Goal: Transaction & Acquisition: Book appointment/travel/reservation

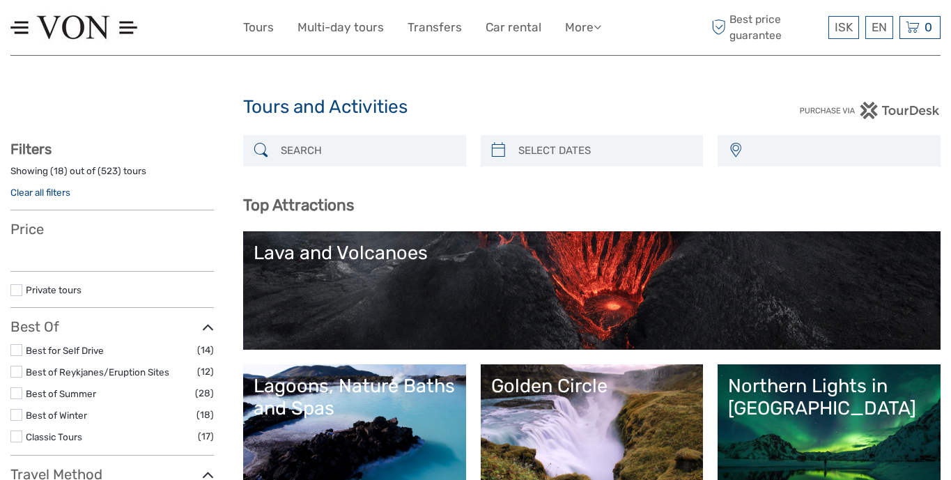
select select
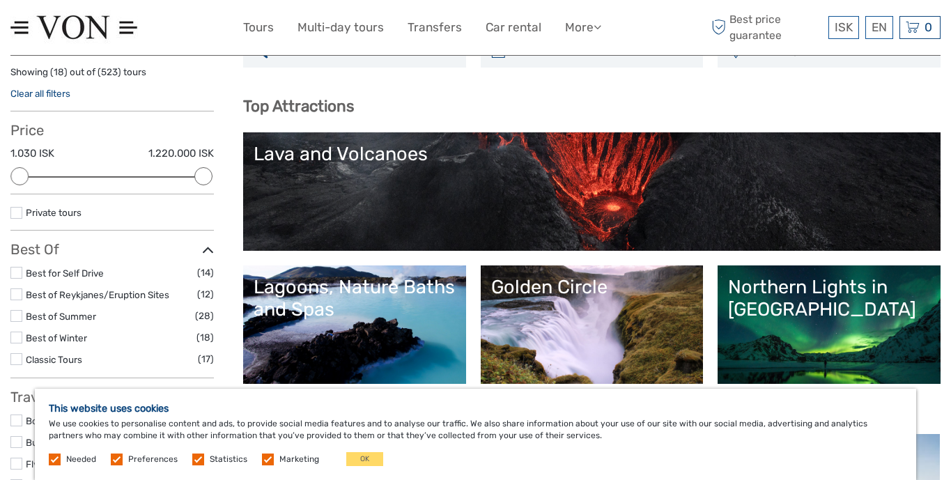
scroll to position [111, 0]
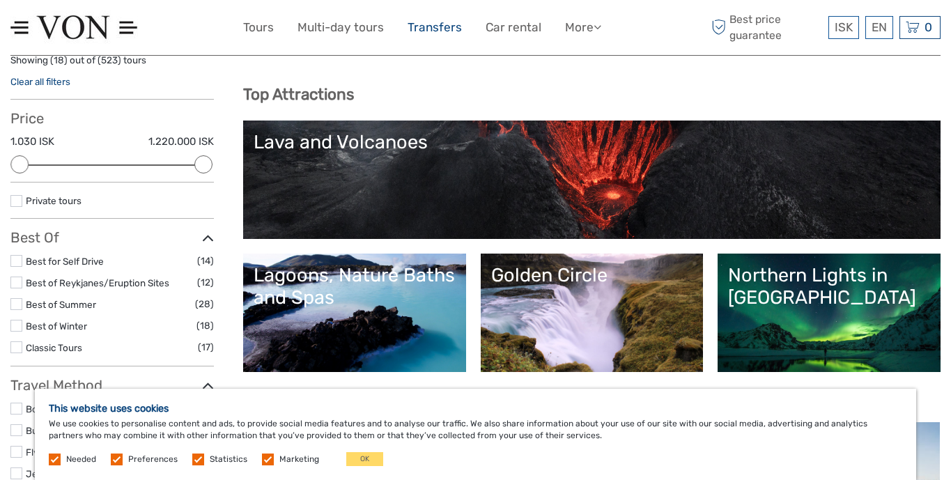
click at [444, 19] on link "Transfers" at bounding box center [434, 27] width 54 height 20
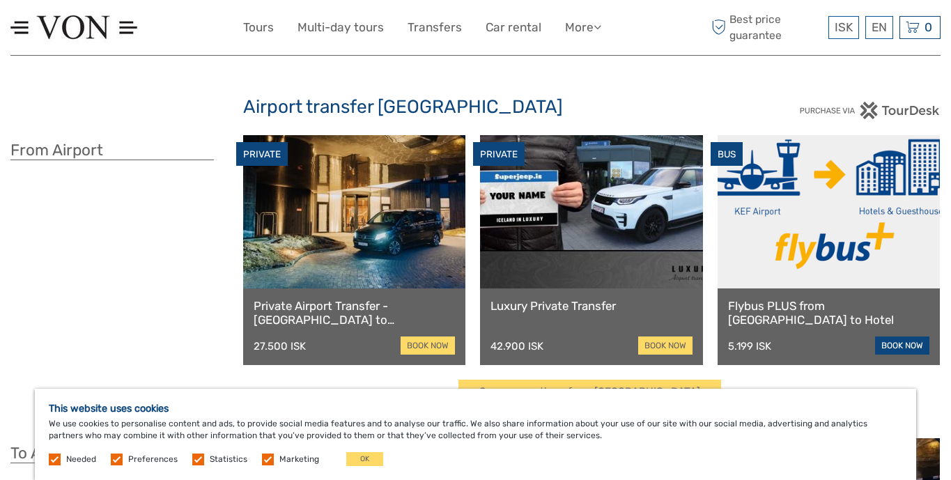
click at [895, 341] on link "book now" at bounding box center [902, 345] width 54 height 18
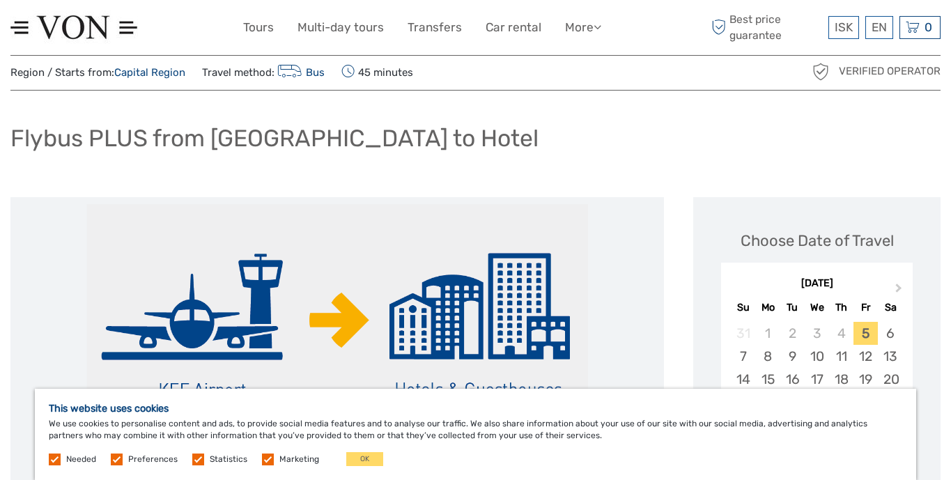
scroll to position [61, 0]
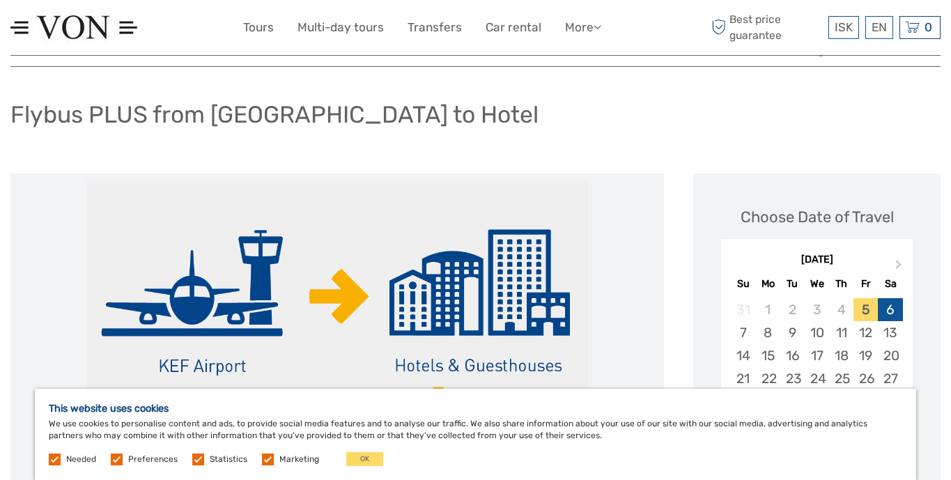
click at [892, 309] on div "6" at bounding box center [890, 309] width 24 height 23
click at [580, 30] on link "More" at bounding box center [583, 27] width 36 height 20
click at [332, 32] on link "Multi-day tours" at bounding box center [340, 27] width 86 height 20
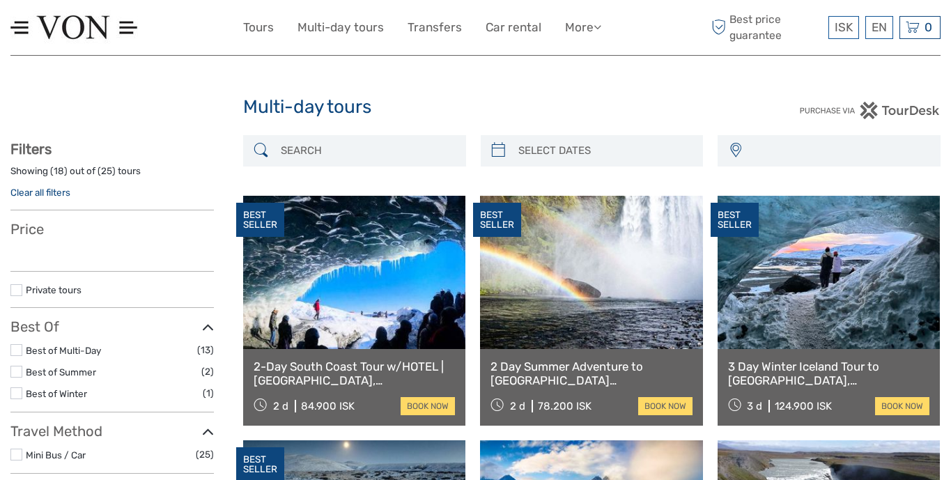
select select
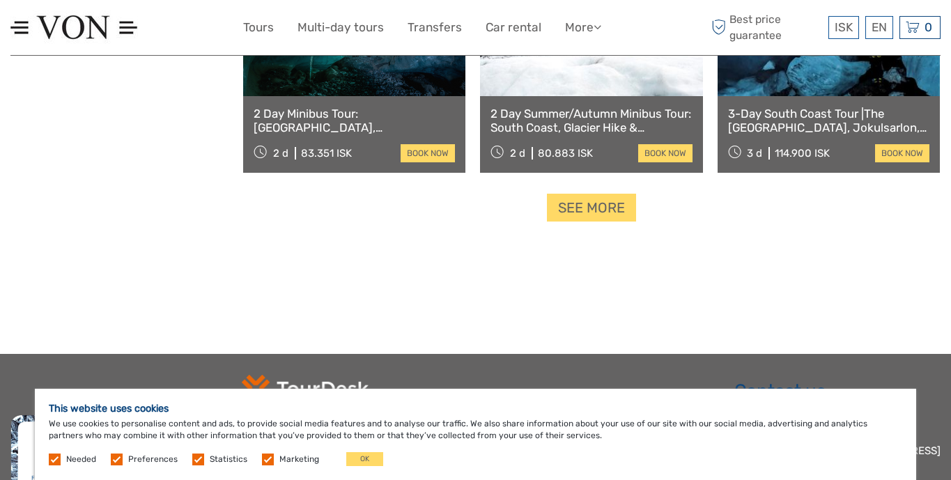
scroll to position [1477, 0]
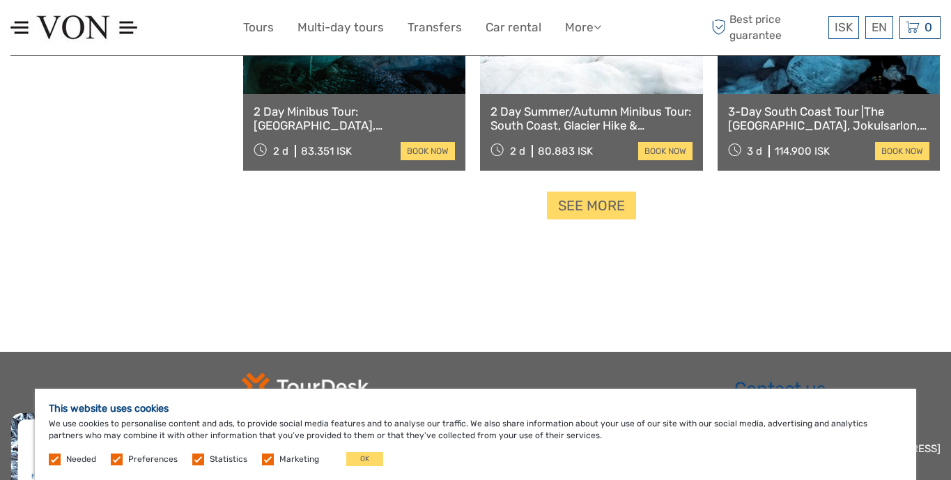
click at [558, 123] on link "2 Day Summer/Autumn Minibus Tour: South Coast, Glacier Hike & Jokulsarlon" at bounding box center [590, 118] width 201 height 29
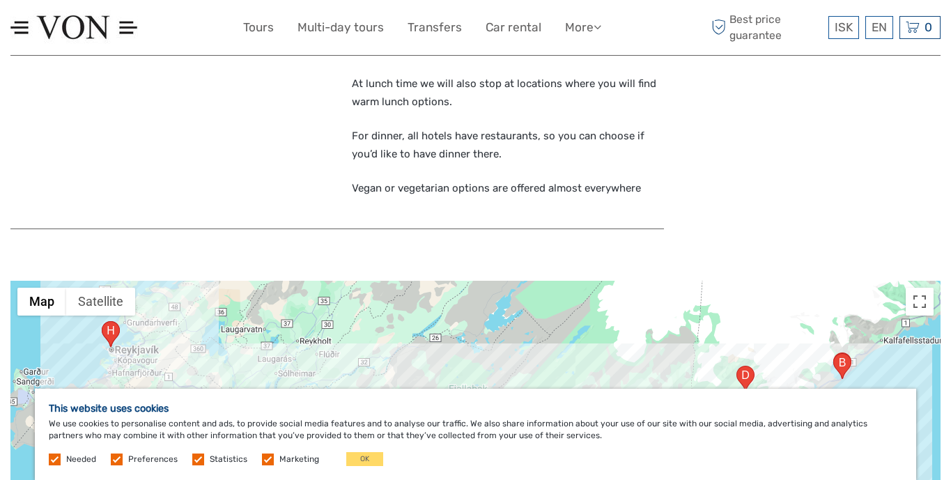
scroll to position [1693, 0]
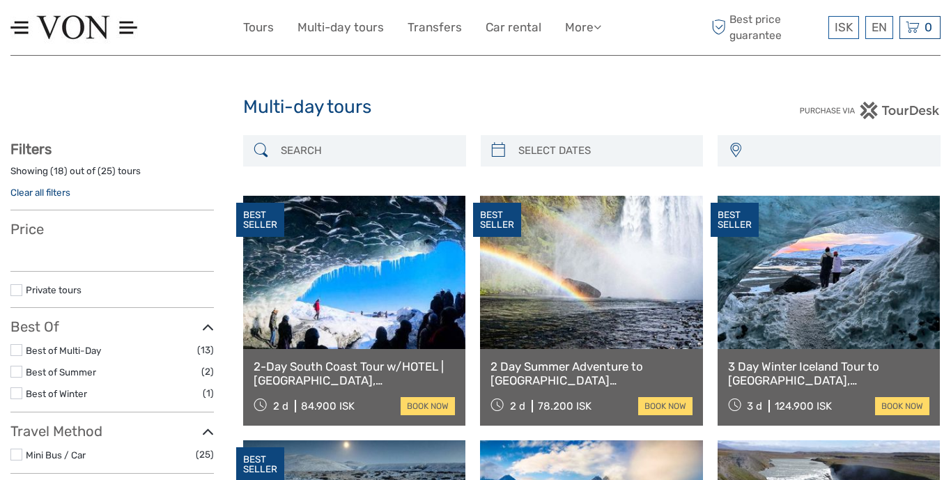
select select
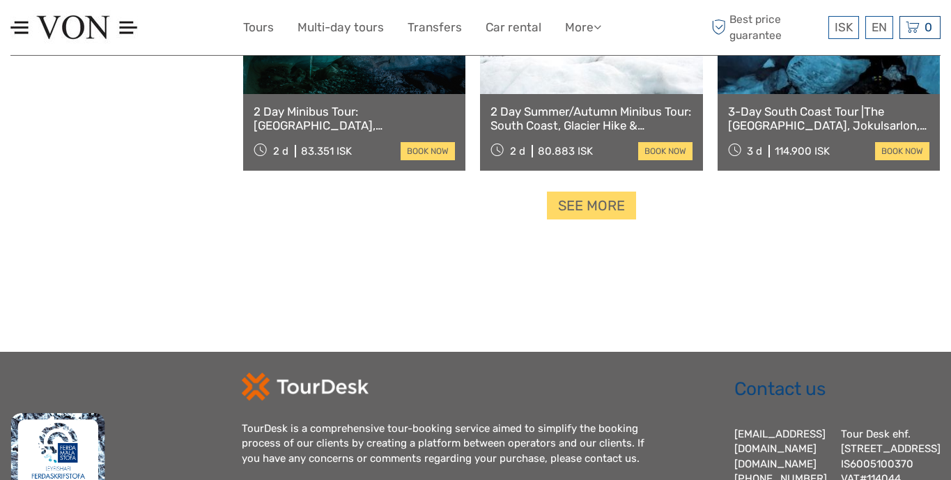
select select
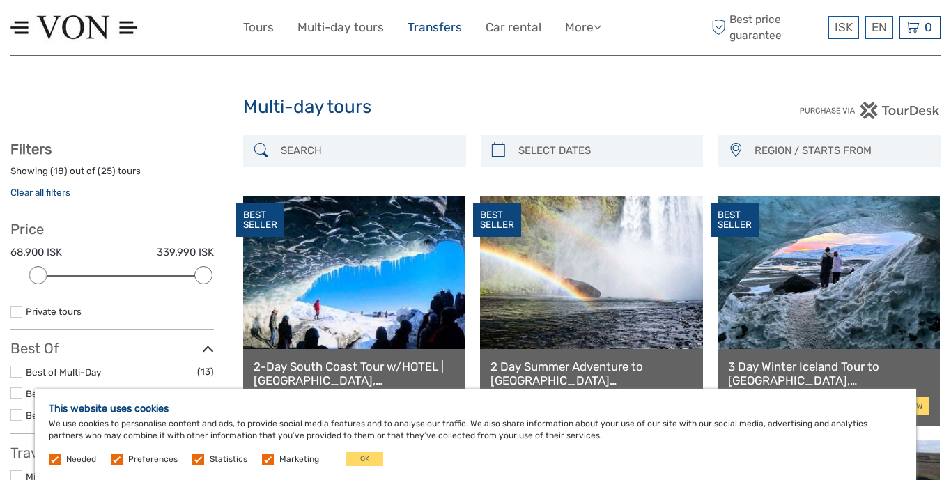
click at [441, 31] on link "Transfers" at bounding box center [434, 27] width 54 height 20
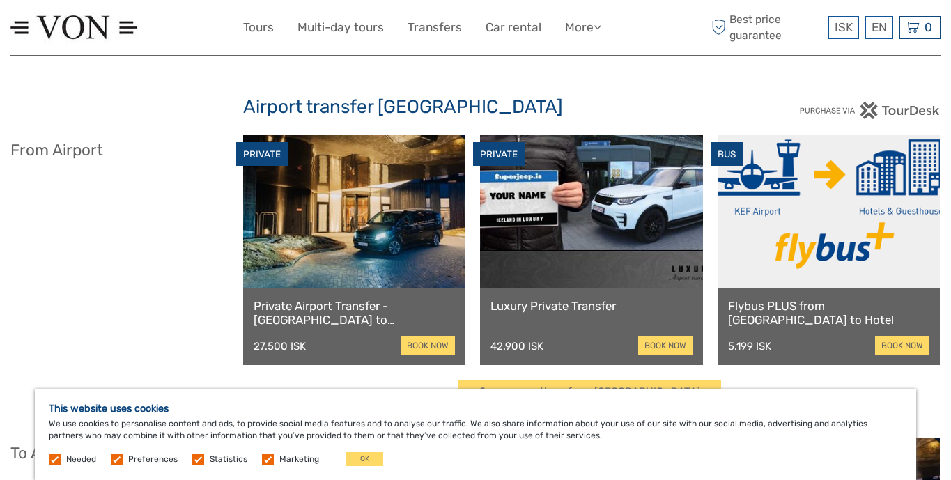
click at [60, 30] on img at bounding box center [73, 27] width 127 height 34
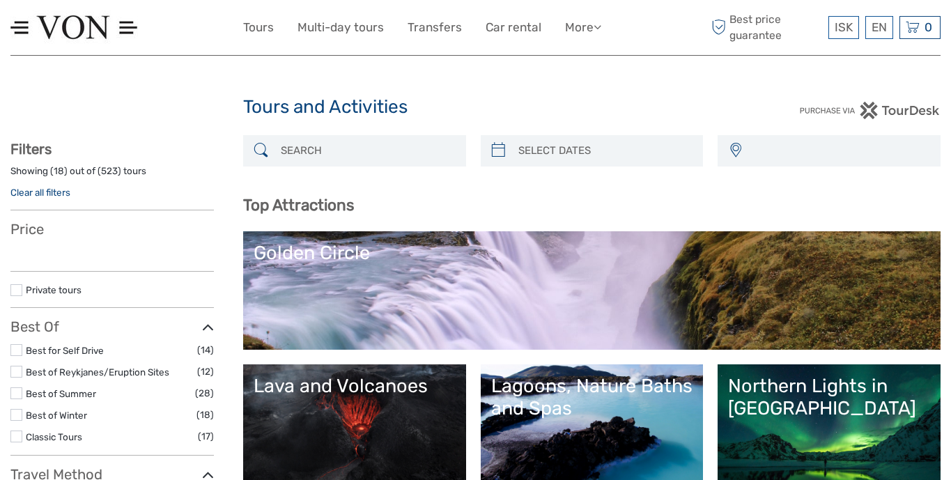
select select
